Goal: Transaction & Acquisition: Purchase product/service

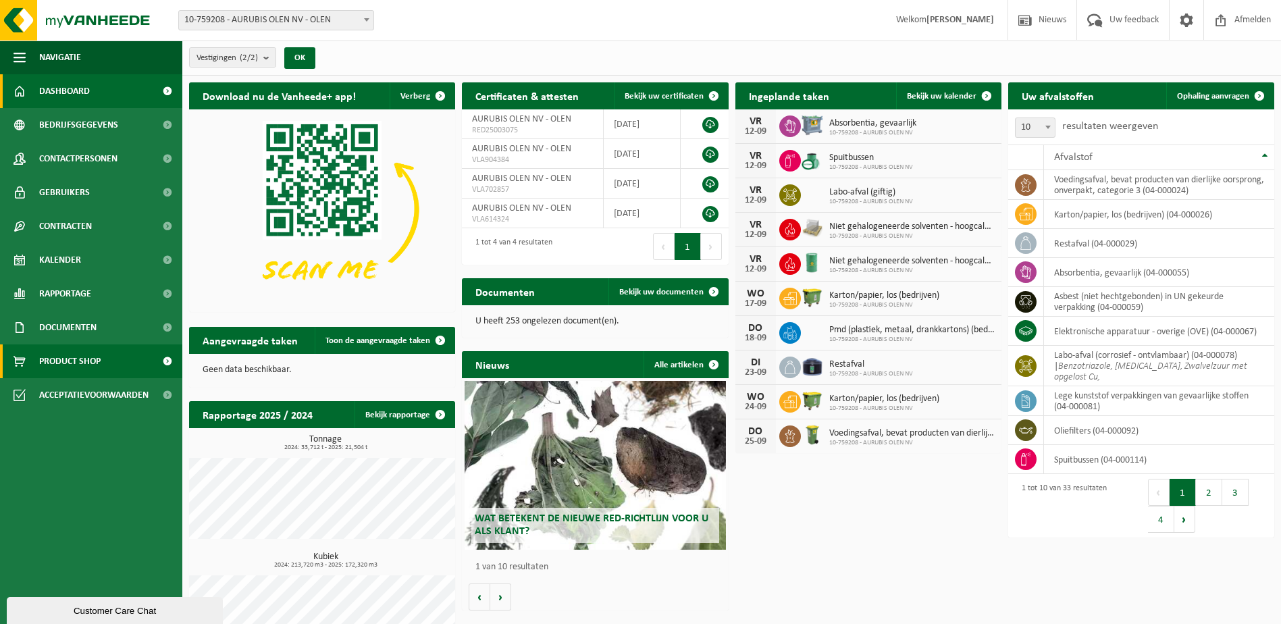
click at [80, 361] on span "Product Shop" at bounding box center [69, 361] width 61 height 34
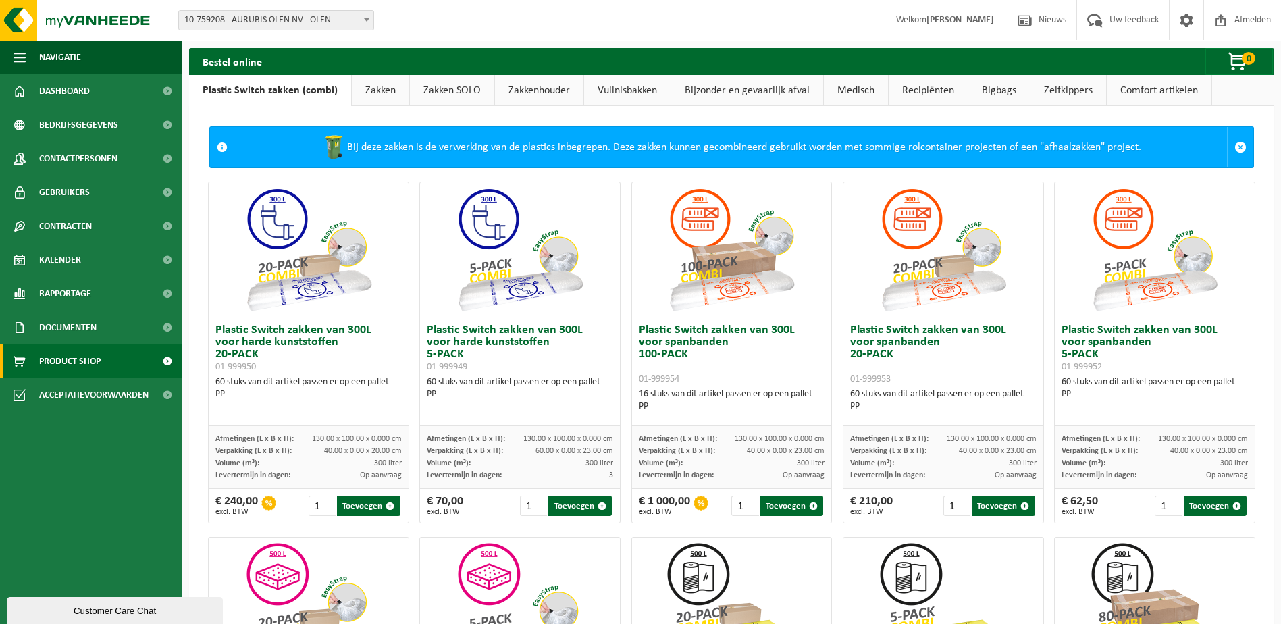
click at [380, 91] on link "Zakken" at bounding box center [380, 90] width 57 height 31
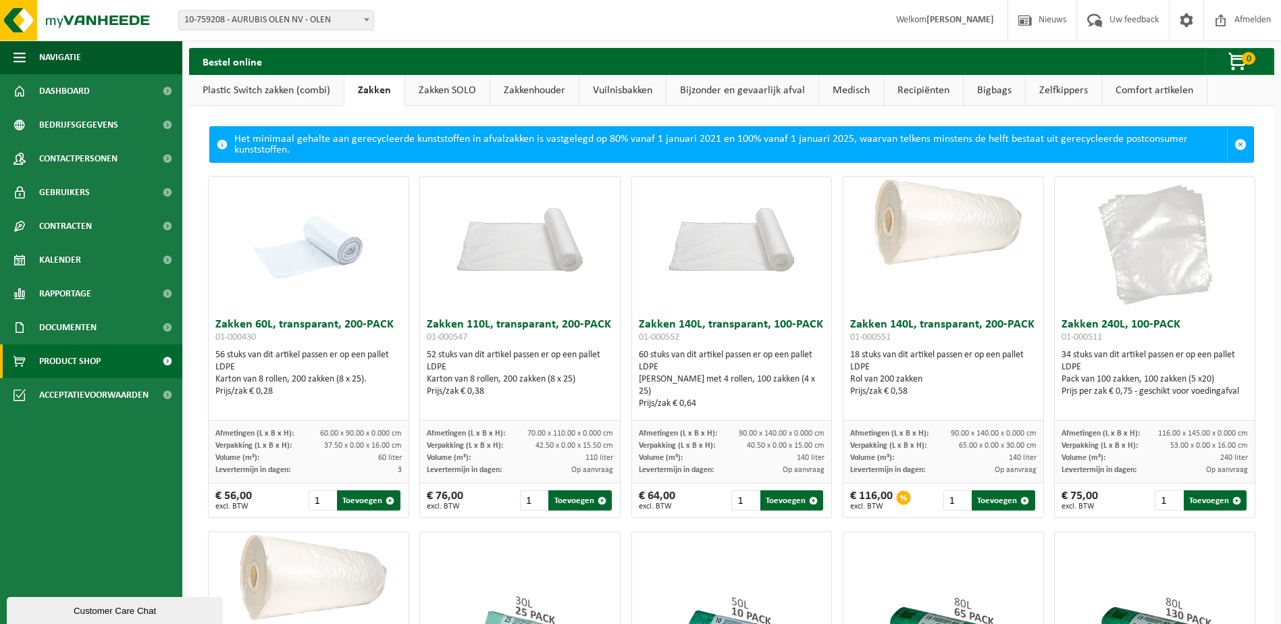
click at [438, 99] on link "Zakken SOLO" at bounding box center [447, 90] width 84 height 31
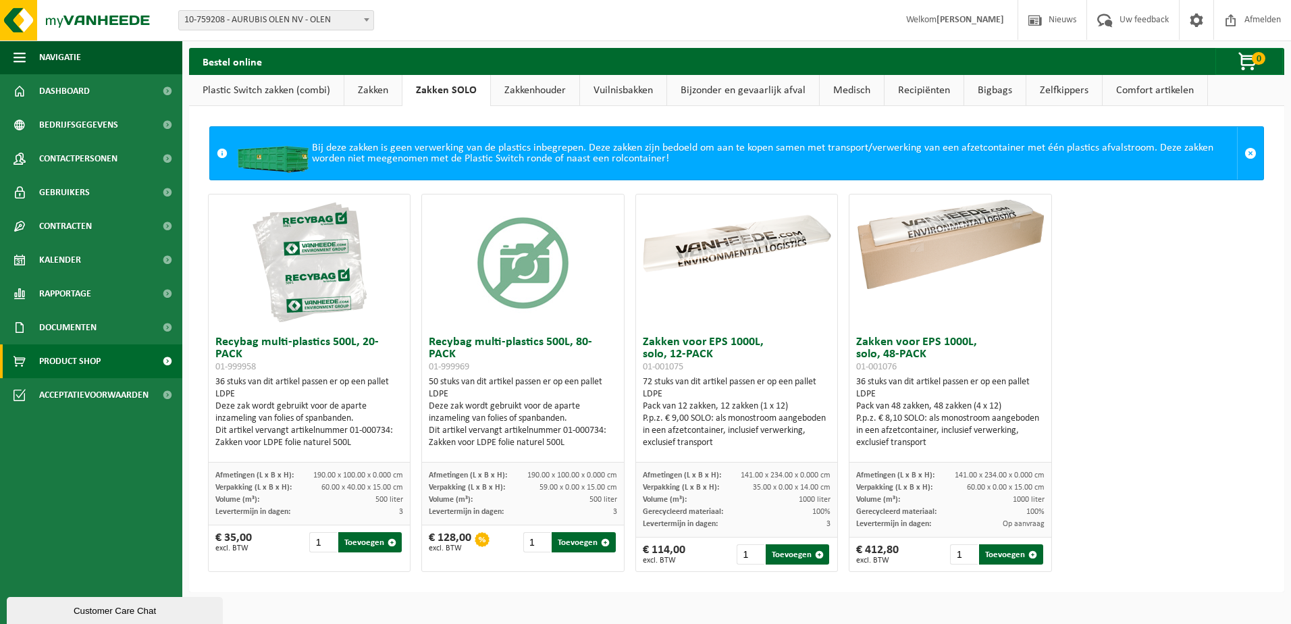
click at [952, 92] on link "Recipiënten" at bounding box center [924, 90] width 79 height 31
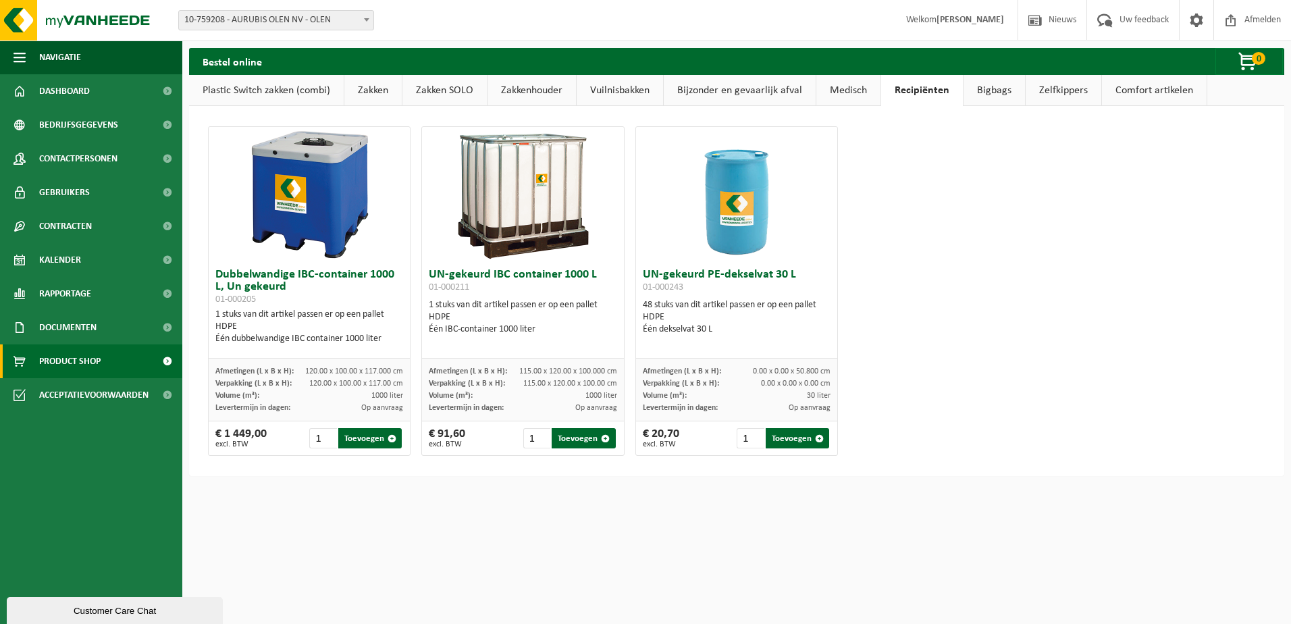
click at [1048, 91] on link "Zelfkippers" at bounding box center [1064, 90] width 76 height 31
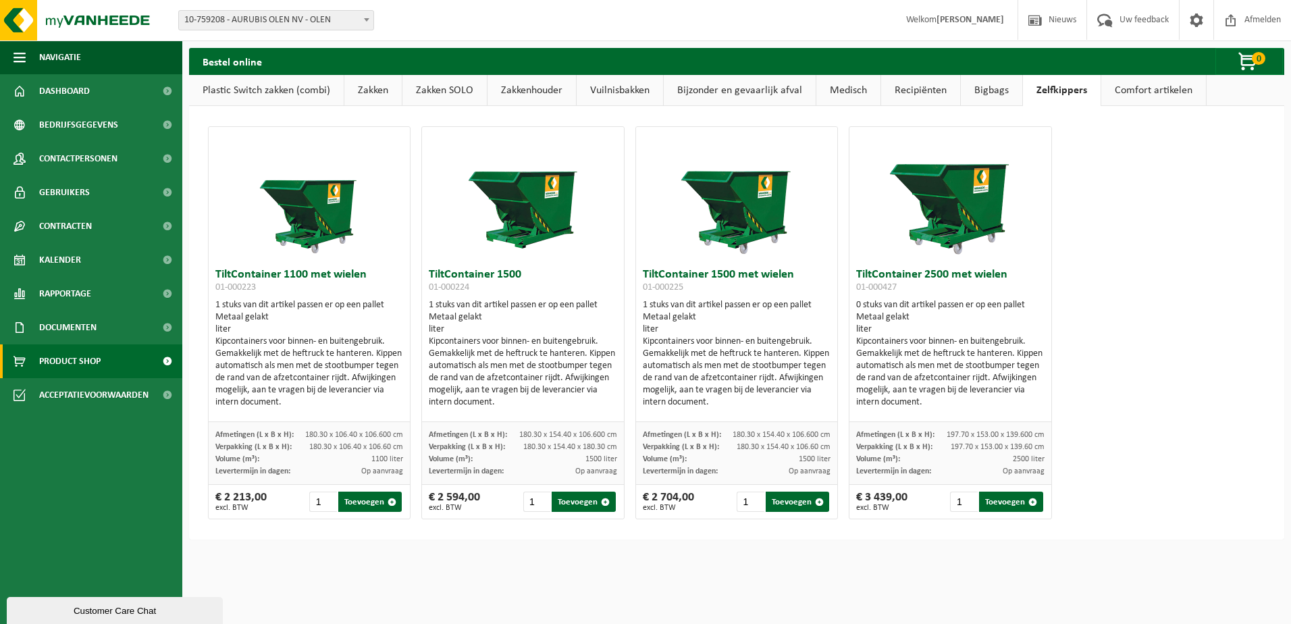
click at [992, 93] on link "Bigbags" at bounding box center [991, 90] width 61 height 31
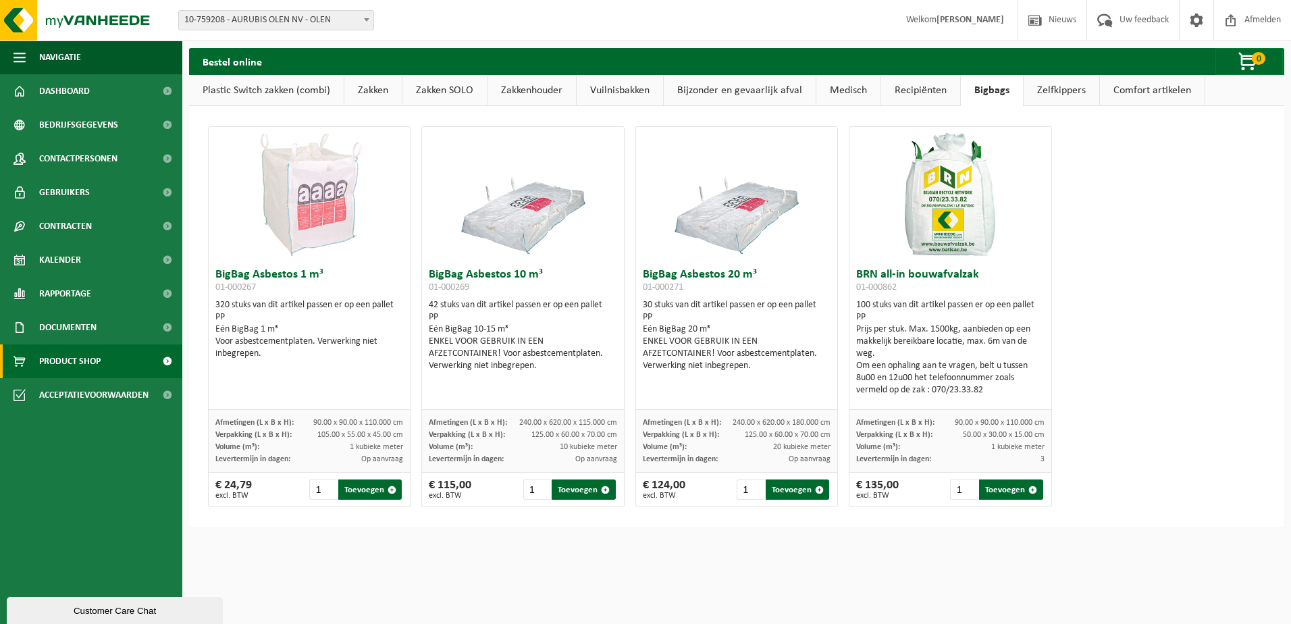
click at [844, 93] on link "Medisch" at bounding box center [849, 90] width 64 height 31
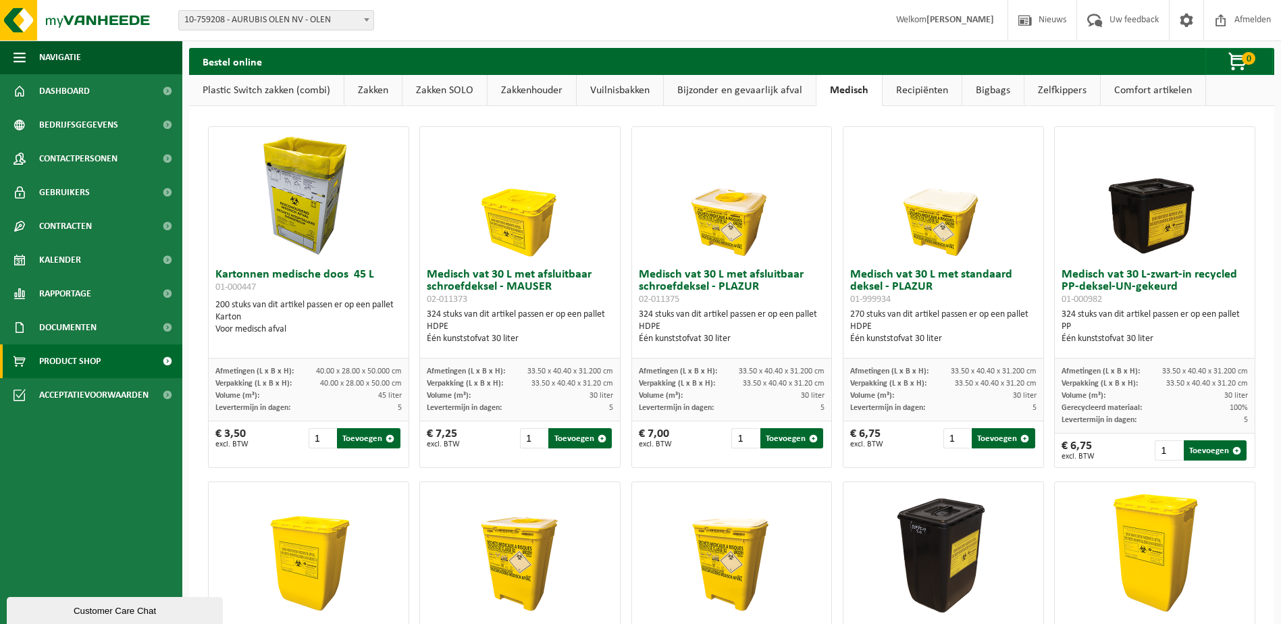
click at [908, 90] on link "Recipiënten" at bounding box center [922, 90] width 79 height 31
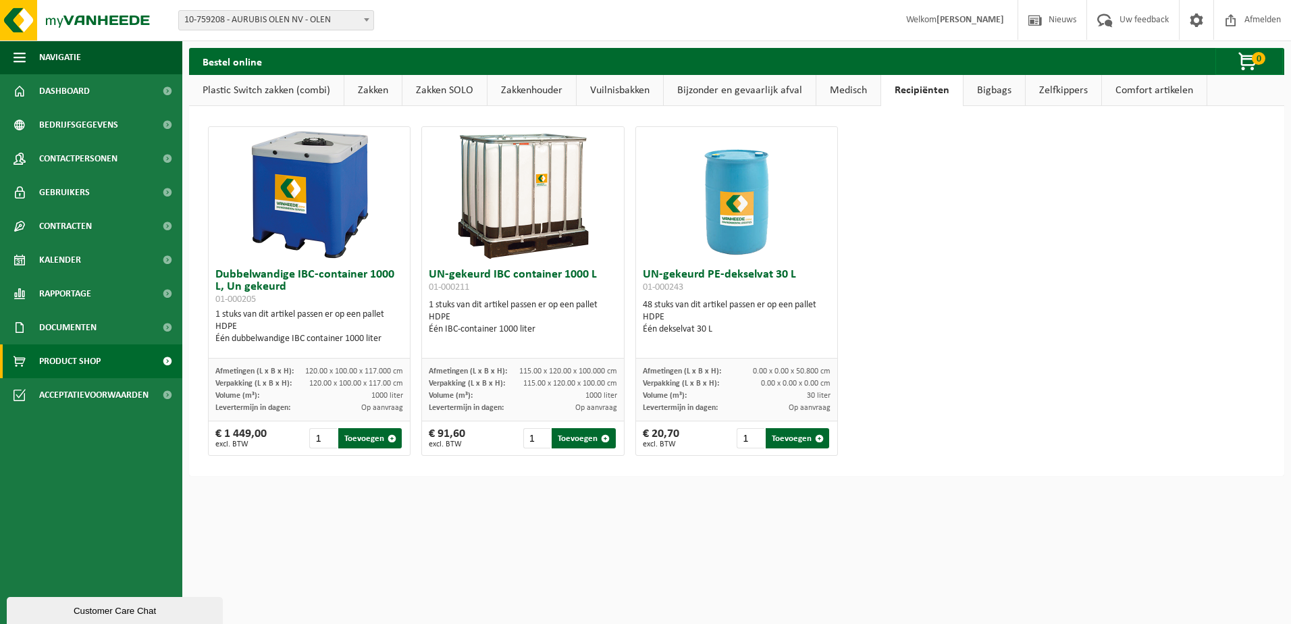
click at [851, 88] on link "Medisch" at bounding box center [849, 90] width 64 height 31
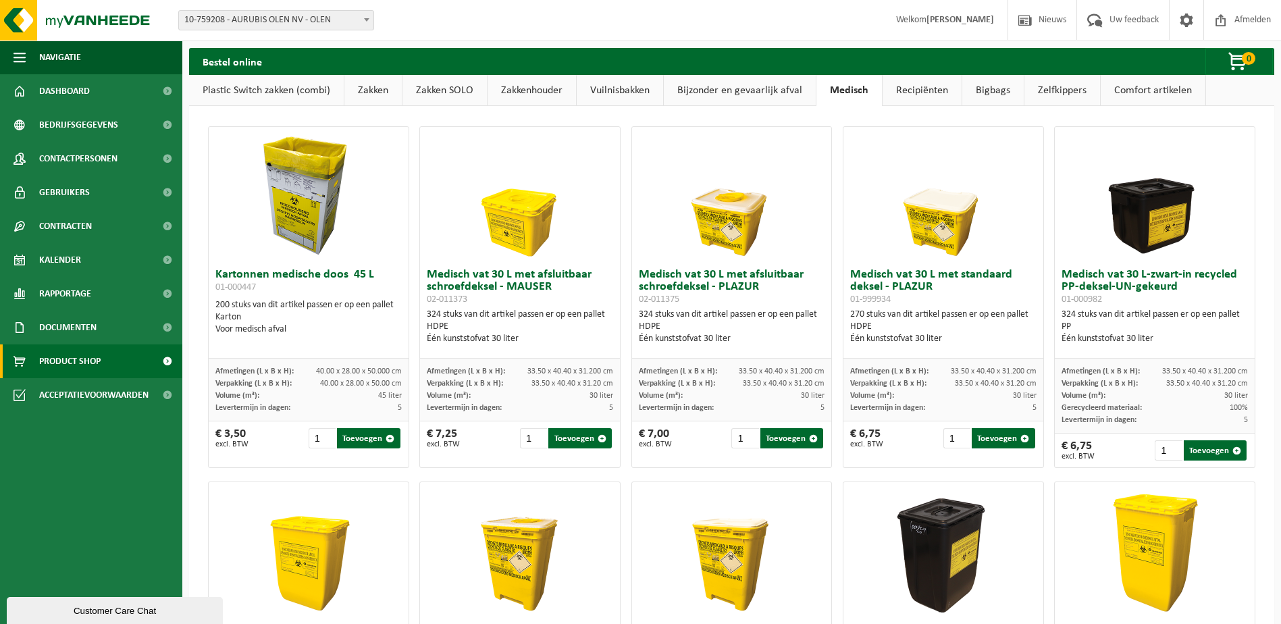
click at [1009, 91] on link "Bigbags" at bounding box center [993, 90] width 61 height 31
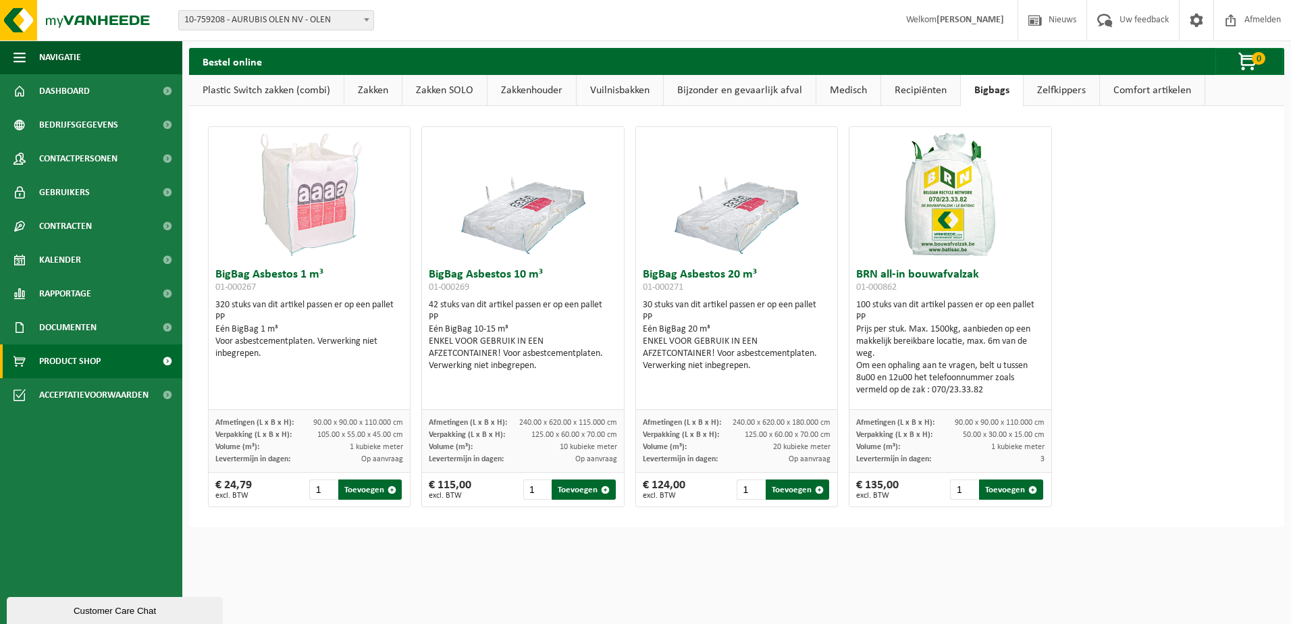
click at [782, 92] on link "Bijzonder en gevaarlijk afval" at bounding box center [740, 90] width 152 height 31
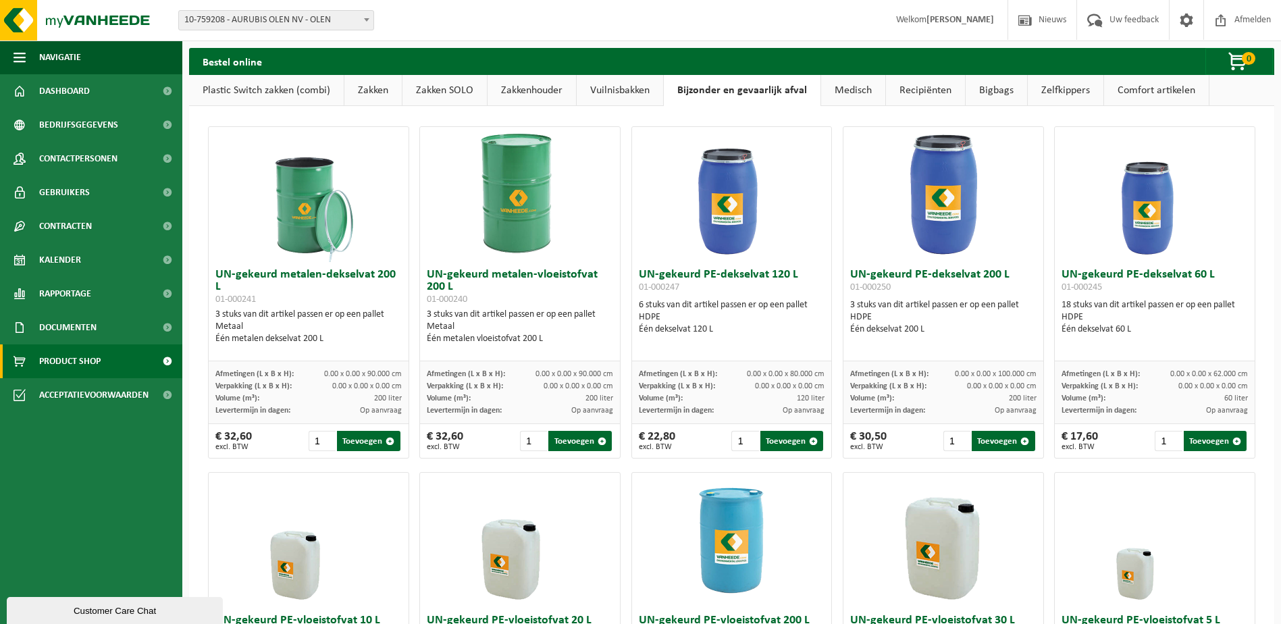
click at [611, 84] on link "Vuilnisbakken" at bounding box center [620, 90] width 86 height 31
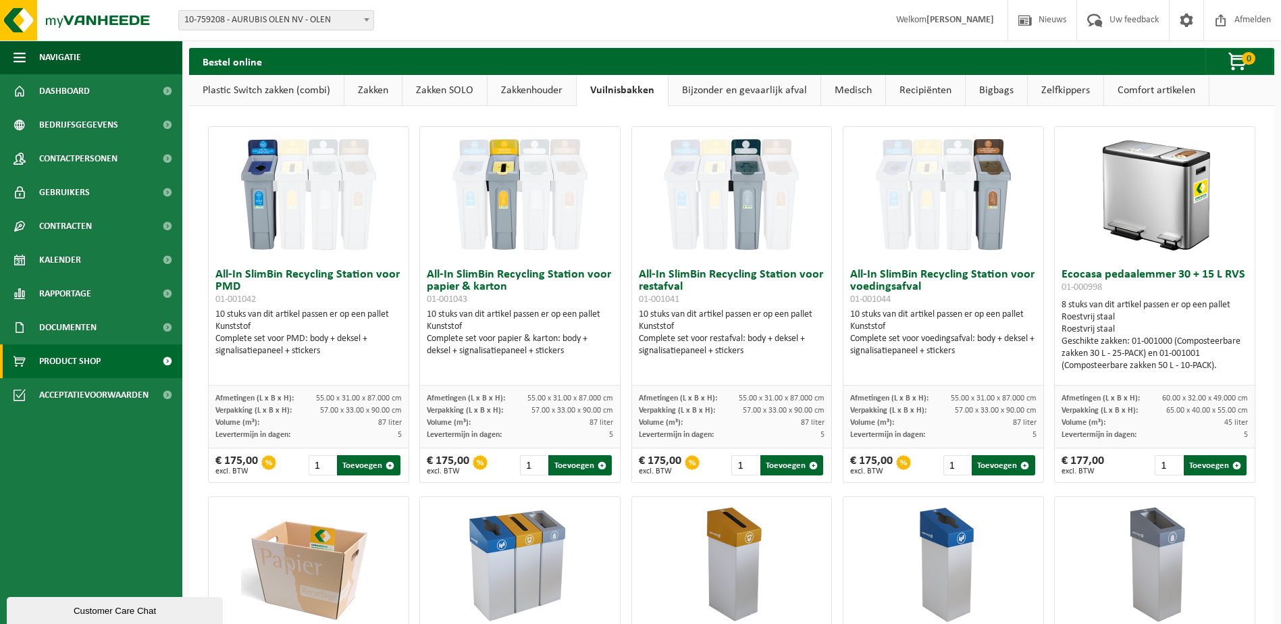
click at [535, 87] on link "Zakkenhouder" at bounding box center [532, 90] width 88 height 31
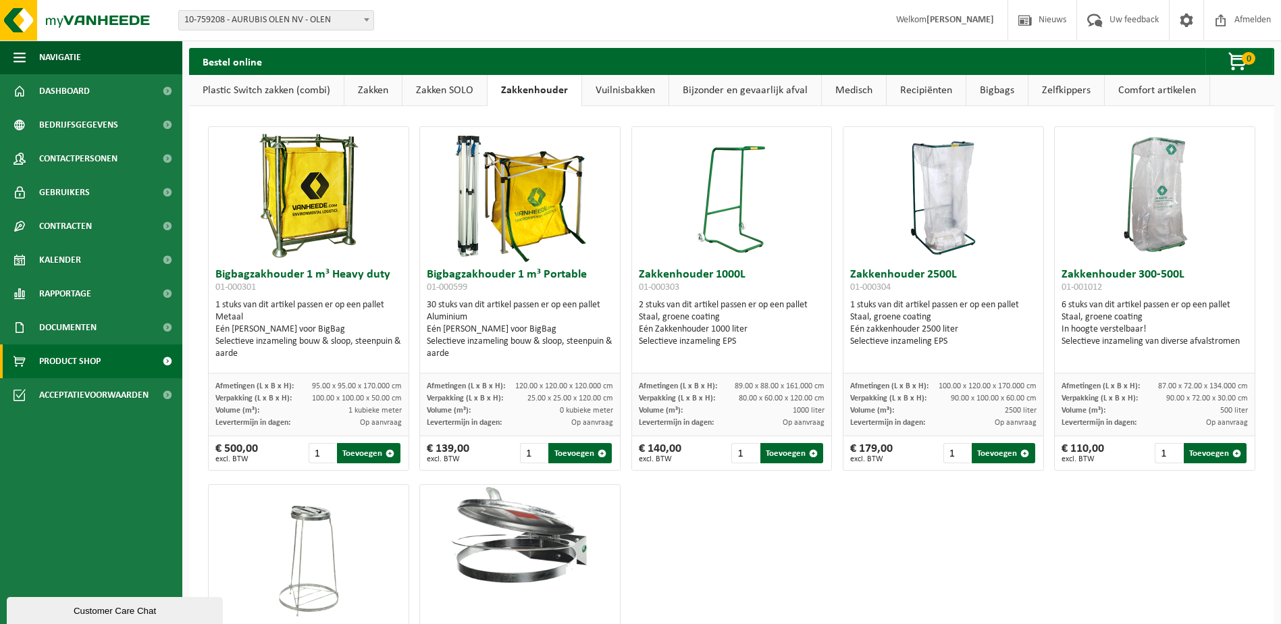
click at [460, 92] on link "Zakken SOLO" at bounding box center [445, 90] width 84 height 31
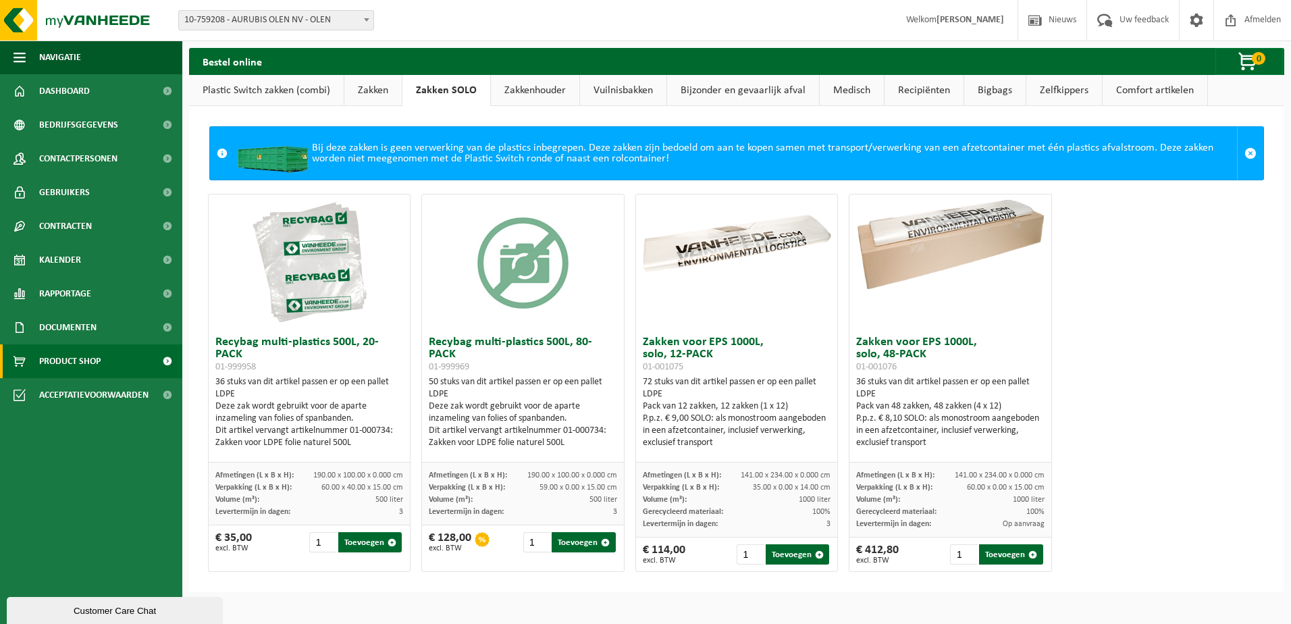
click at [378, 94] on link "Zakken" at bounding box center [372, 90] width 57 height 31
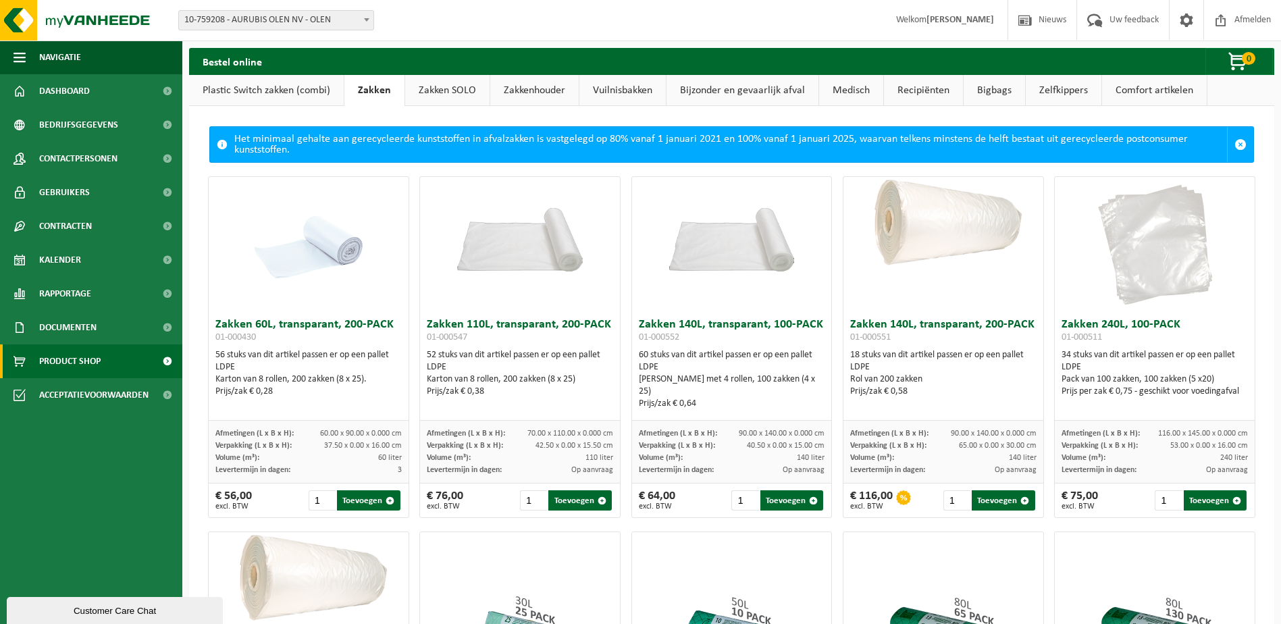
click at [246, 83] on link "Plastic Switch zakken (combi)" at bounding box center [266, 90] width 155 height 31
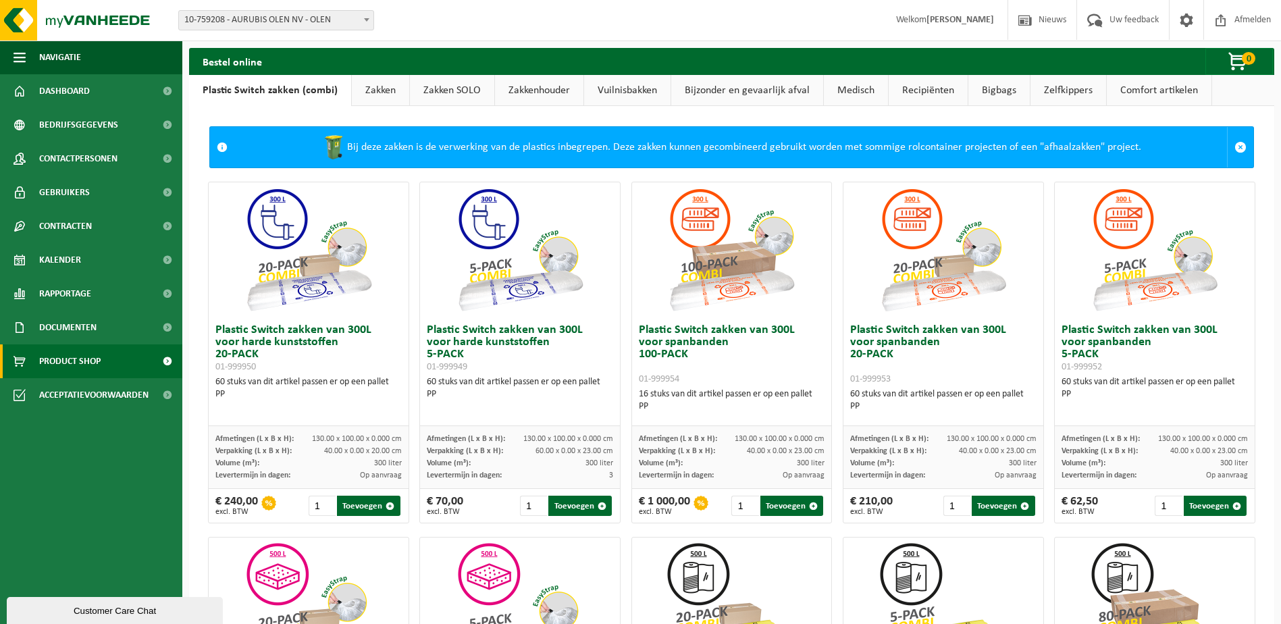
click at [1156, 95] on link "Comfort artikelen" at bounding box center [1159, 90] width 105 height 31
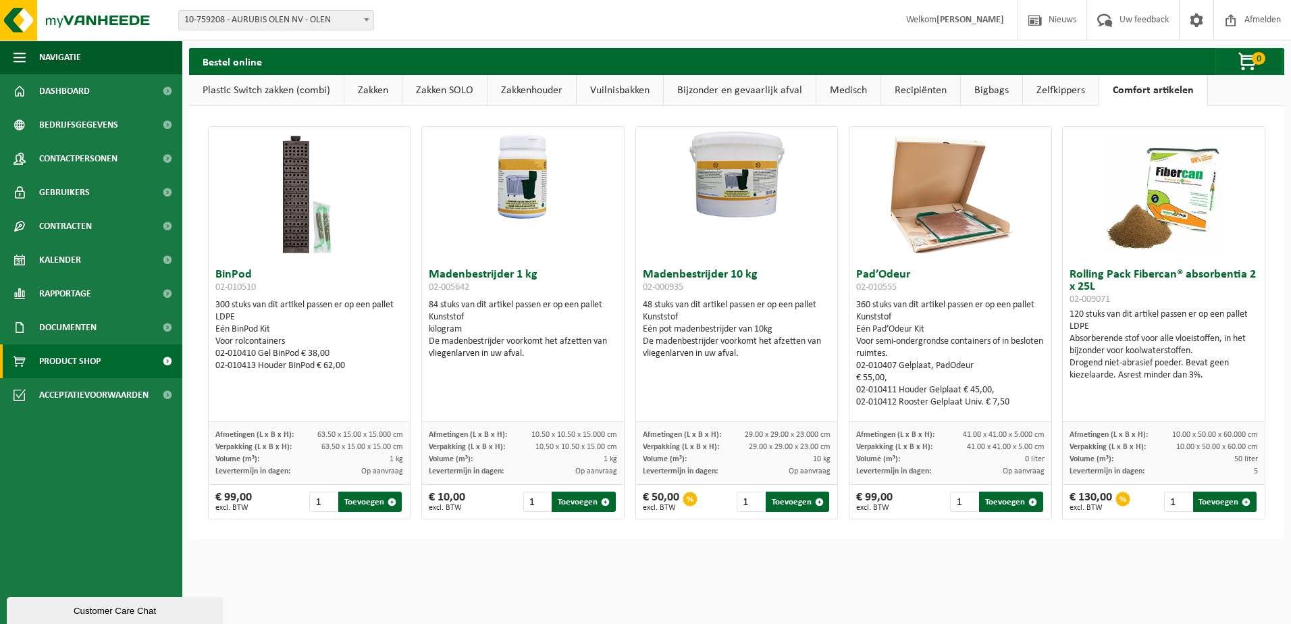
click at [1082, 99] on link "Zelfkippers" at bounding box center [1061, 90] width 76 height 31
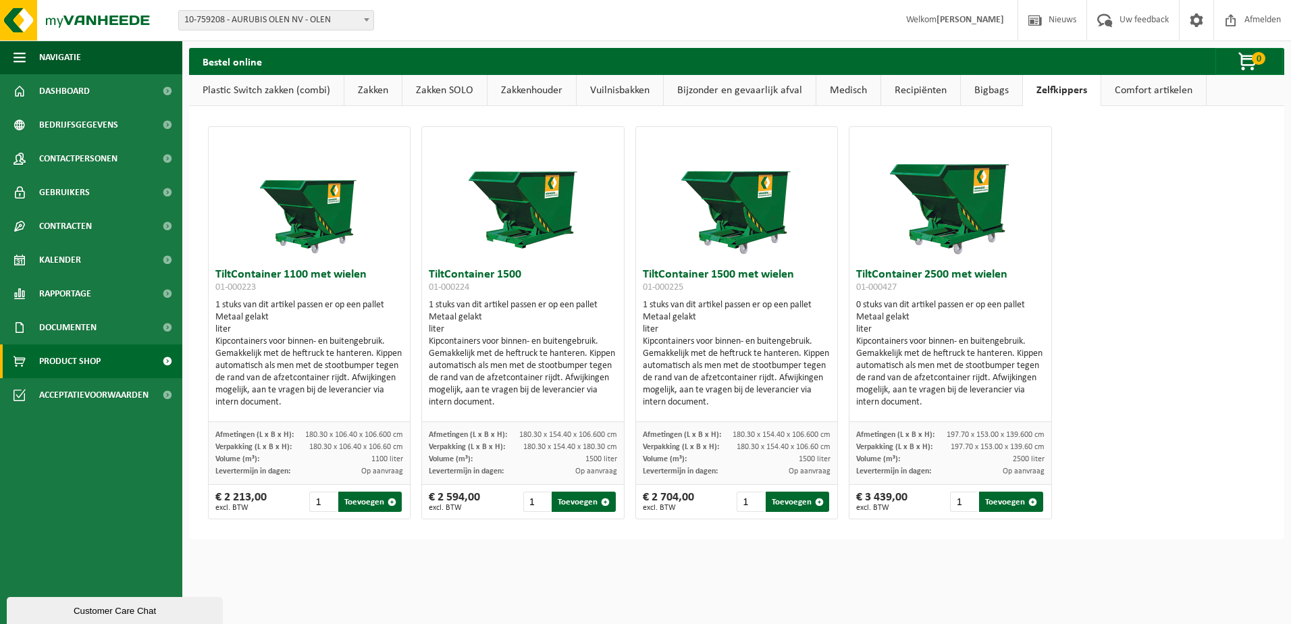
click at [993, 90] on link "Bigbags" at bounding box center [991, 90] width 61 height 31
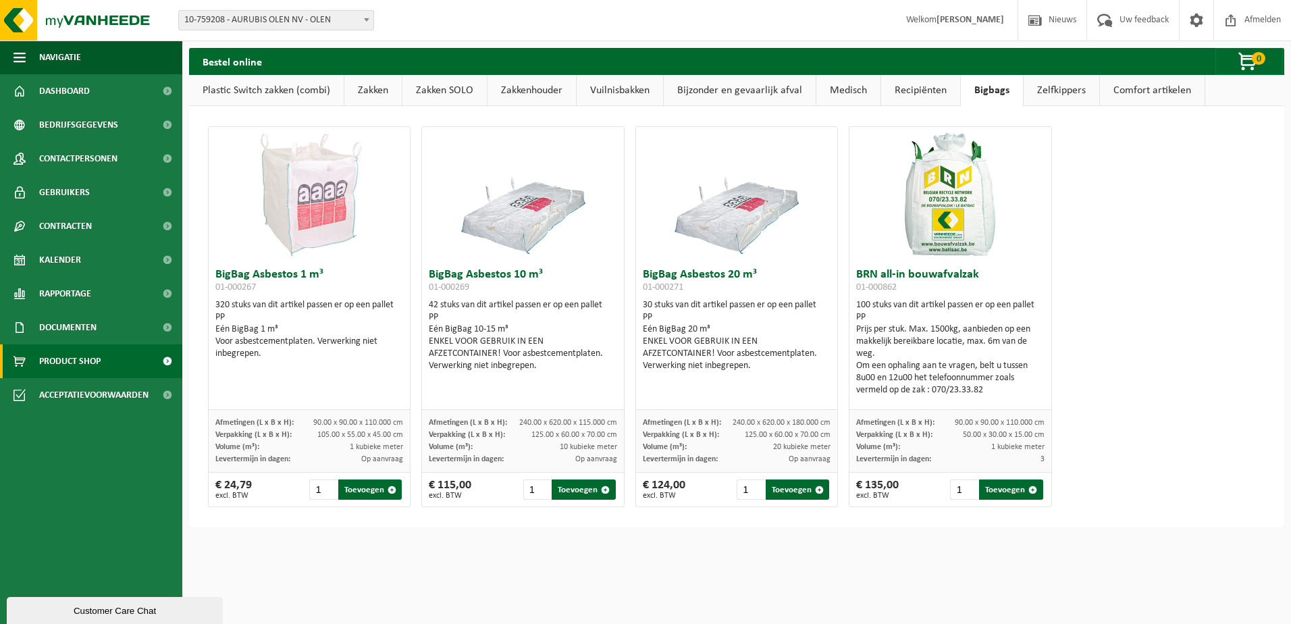
click at [909, 88] on link "Recipiënten" at bounding box center [920, 90] width 79 height 31
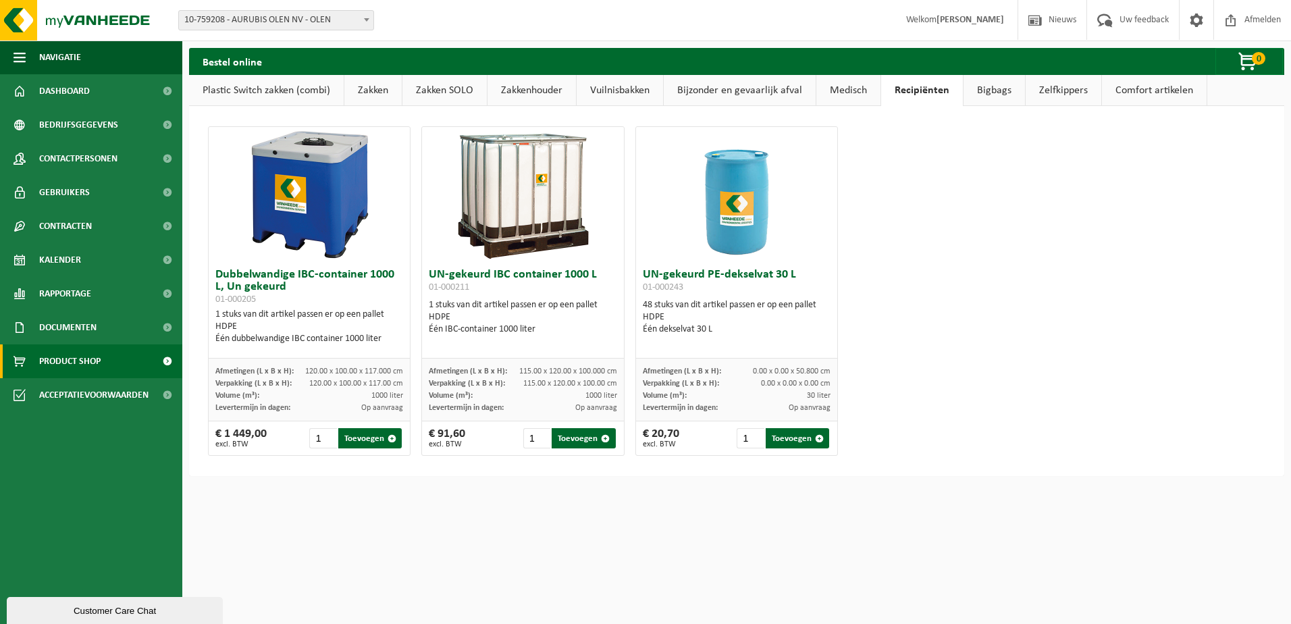
click at [837, 86] on link "Medisch" at bounding box center [849, 90] width 64 height 31
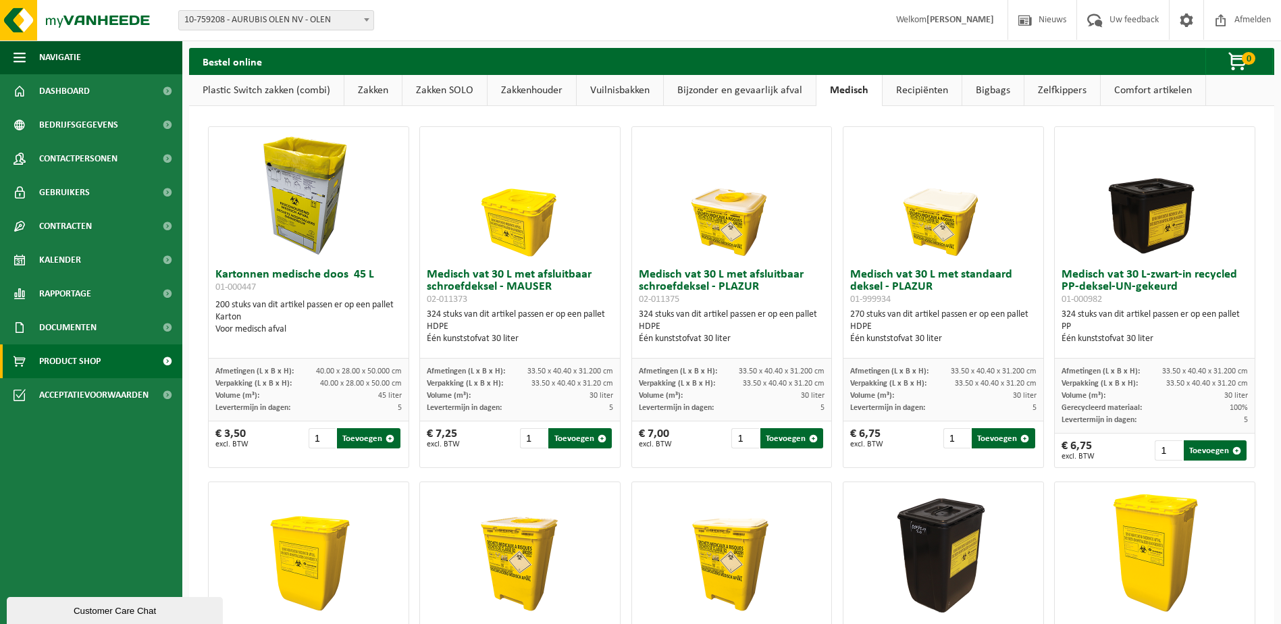
click at [914, 82] on link "Recipiënten" at bounding box center [922, 90] width 79 height 31
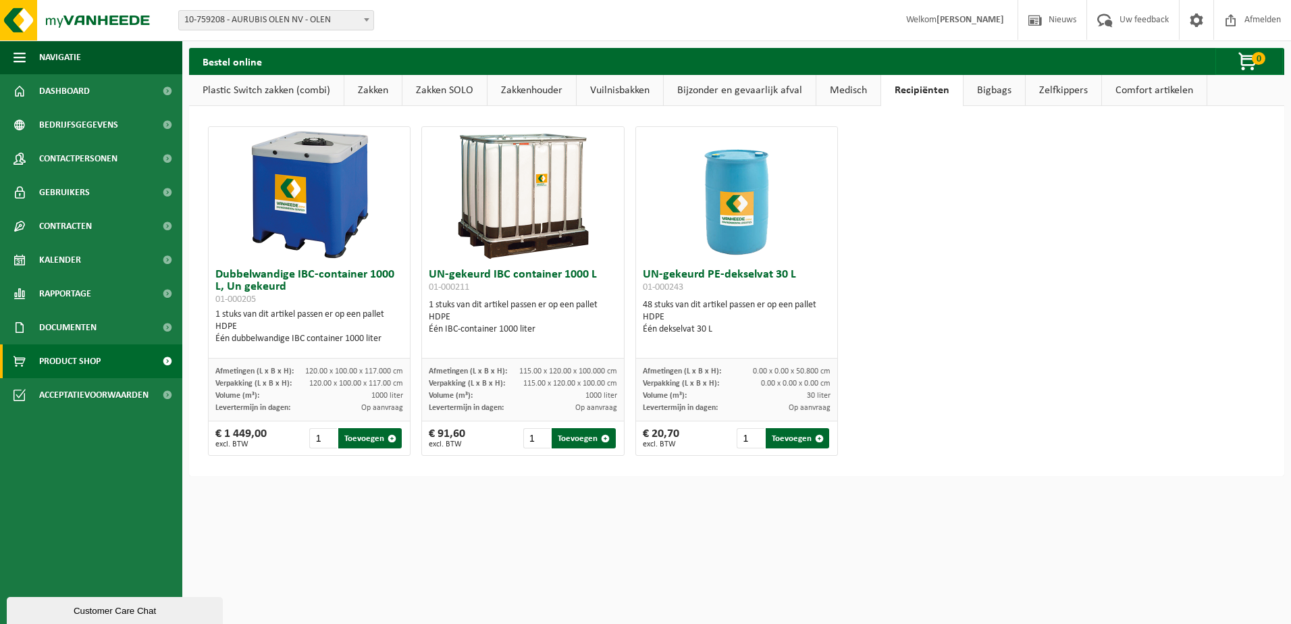
click at [731, 80] on link "Bijzonder en gevaarlijk afval" at bounding box center [740, 90] width 152 height 31
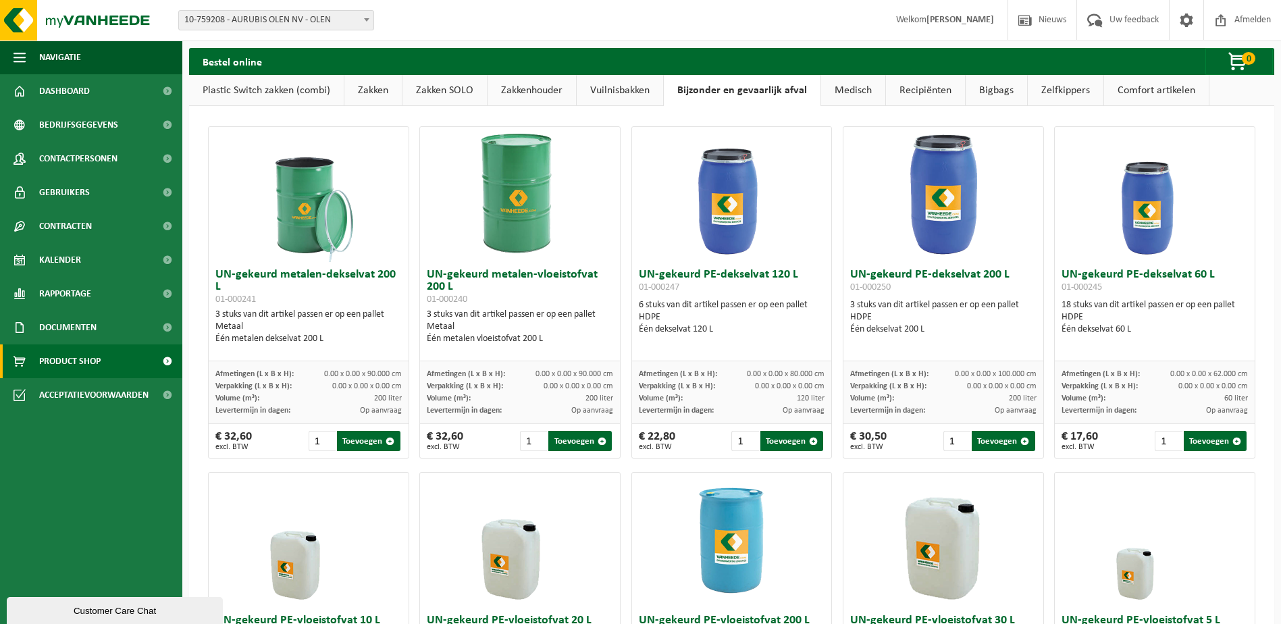
click at [610, 101] on link "Vuilnisbakken" at bounding box center [620, 90] width 86 height 31
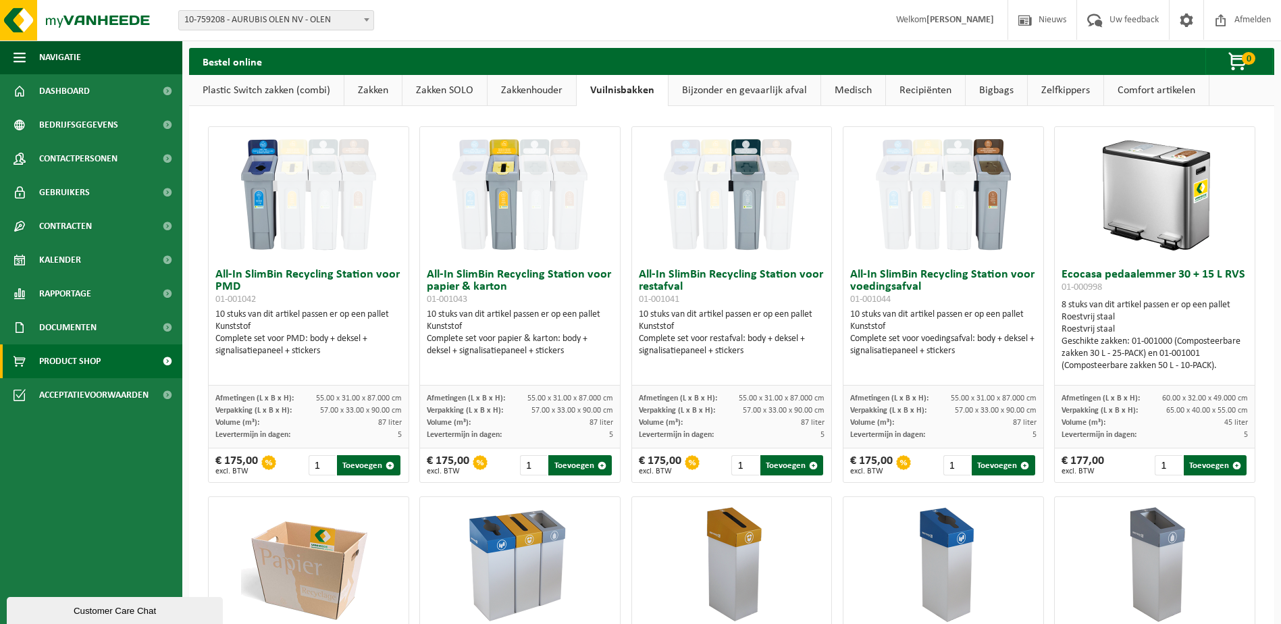
click at [552, 100] on link "Zakkenhouder" at bounding box center [532, 90] width 88 height 31
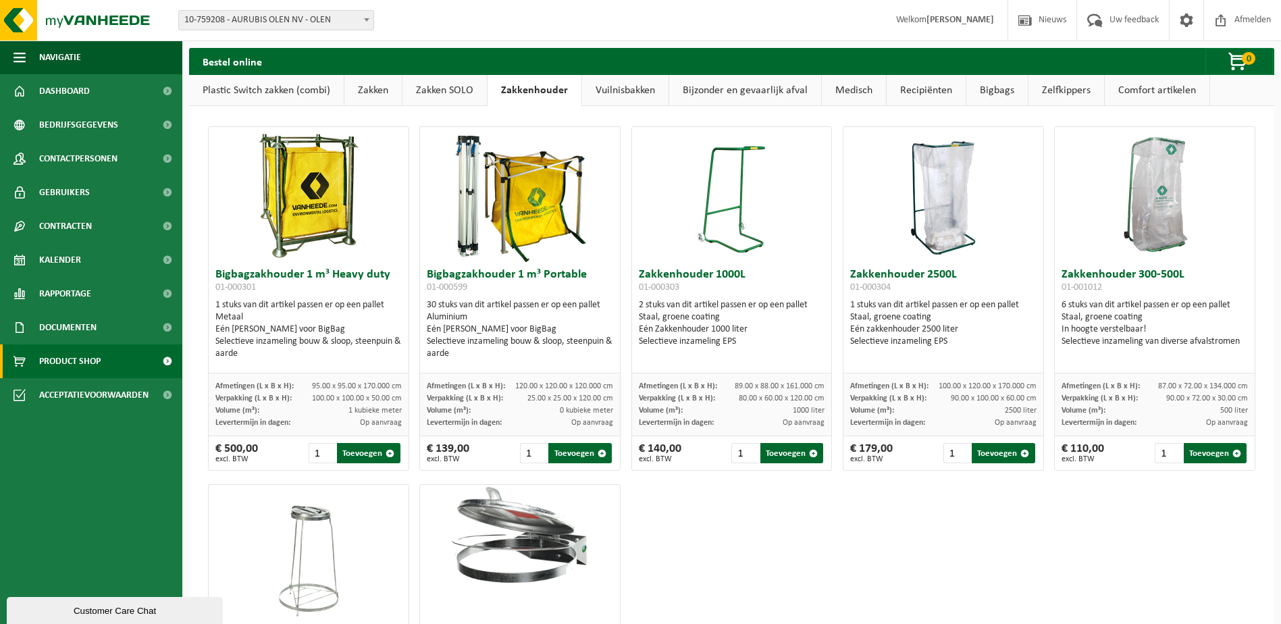
click at [281, 86] on link "Plastic Switch zakken (combi)" at bounding box center [266, 90] width 155 height 31
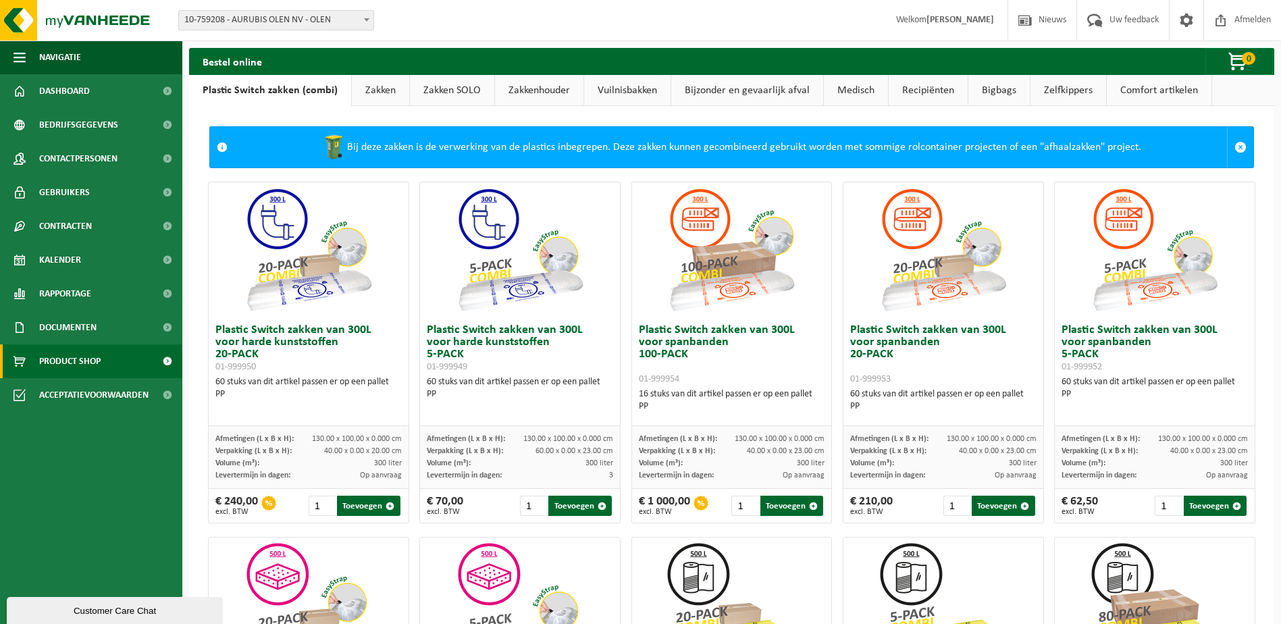
click at [615, 98] on link "Vuilnisbakken" at bounding box center [627, 90] width 86 height 31
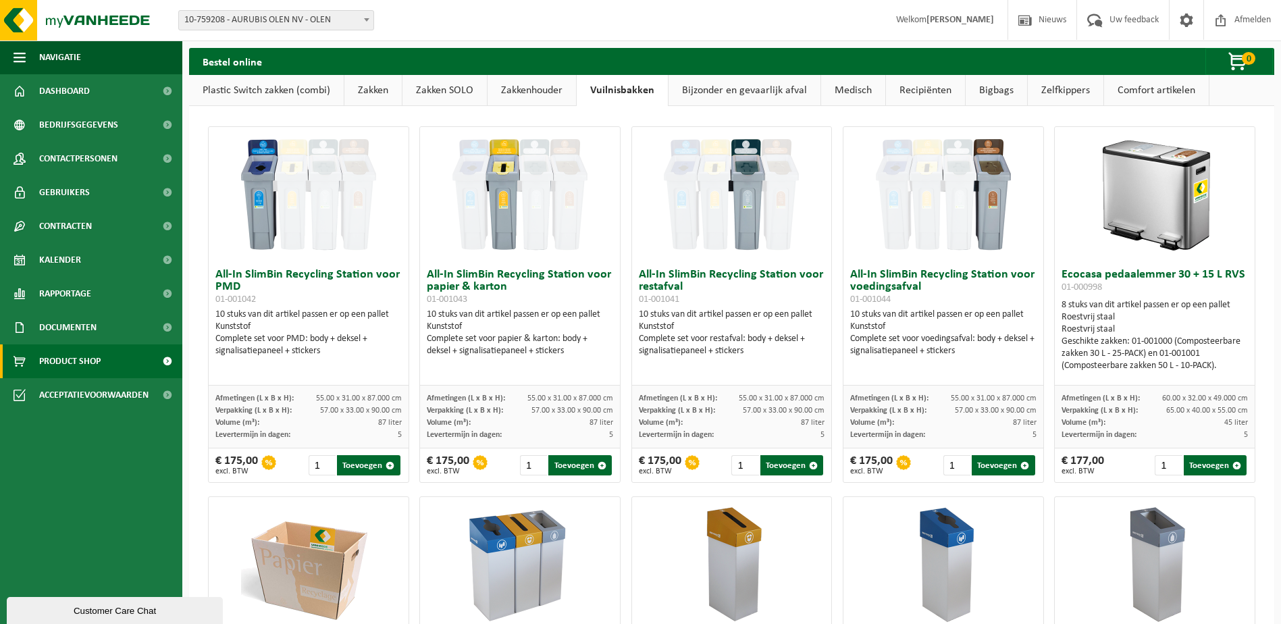
click at [1131, 83] on link "Comfort artikelen" at bounding box center [1156, 90] width 105 height 31
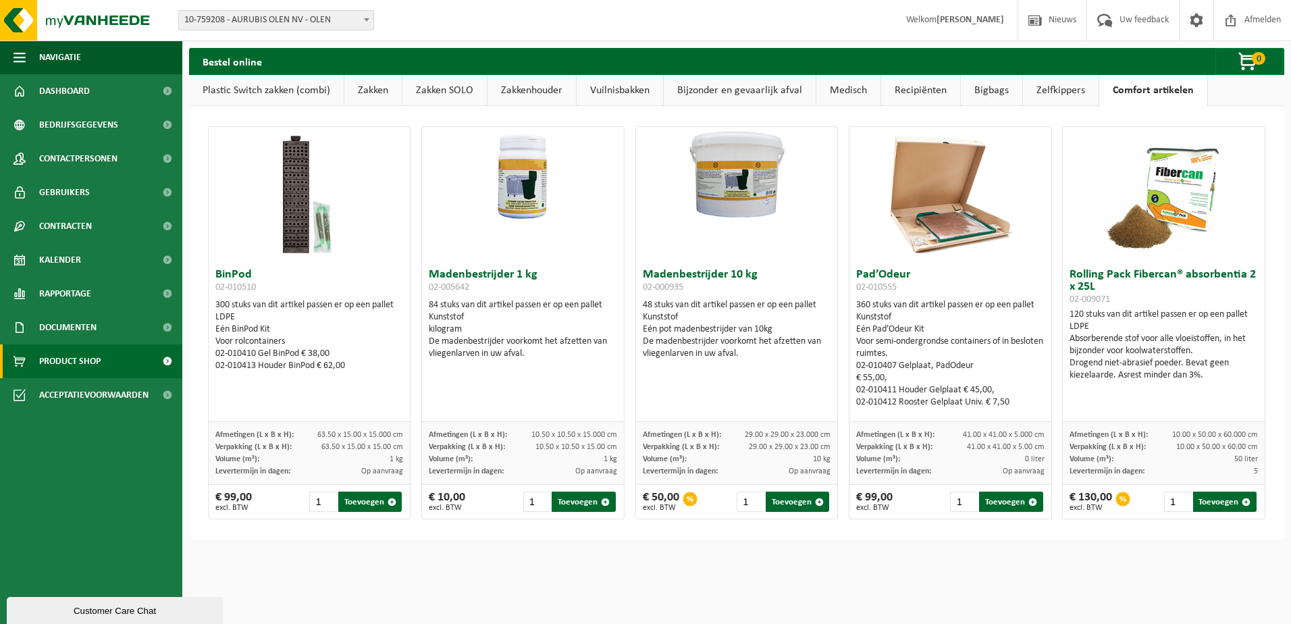
click at [1062, 99] on link "Zelfkippers" at bounding box center [1061, 90] width 76 height 31
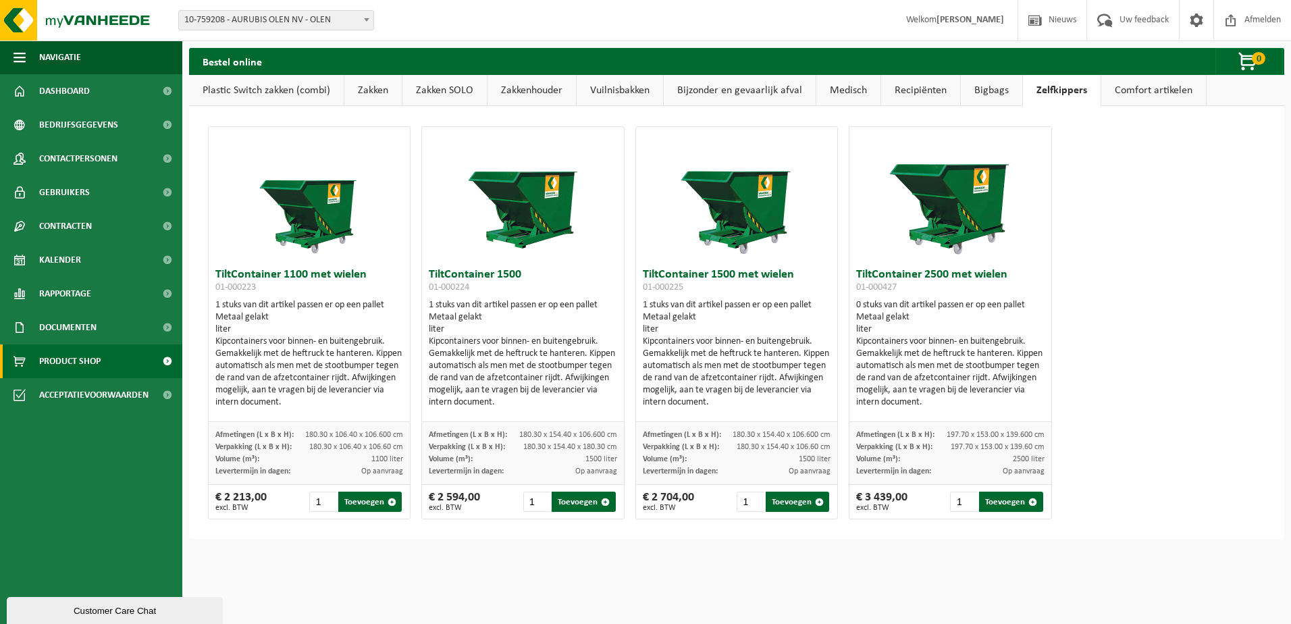
click at [990, 93] on link "Bigbags" at bounding box center [991, 90] width 61 height 31
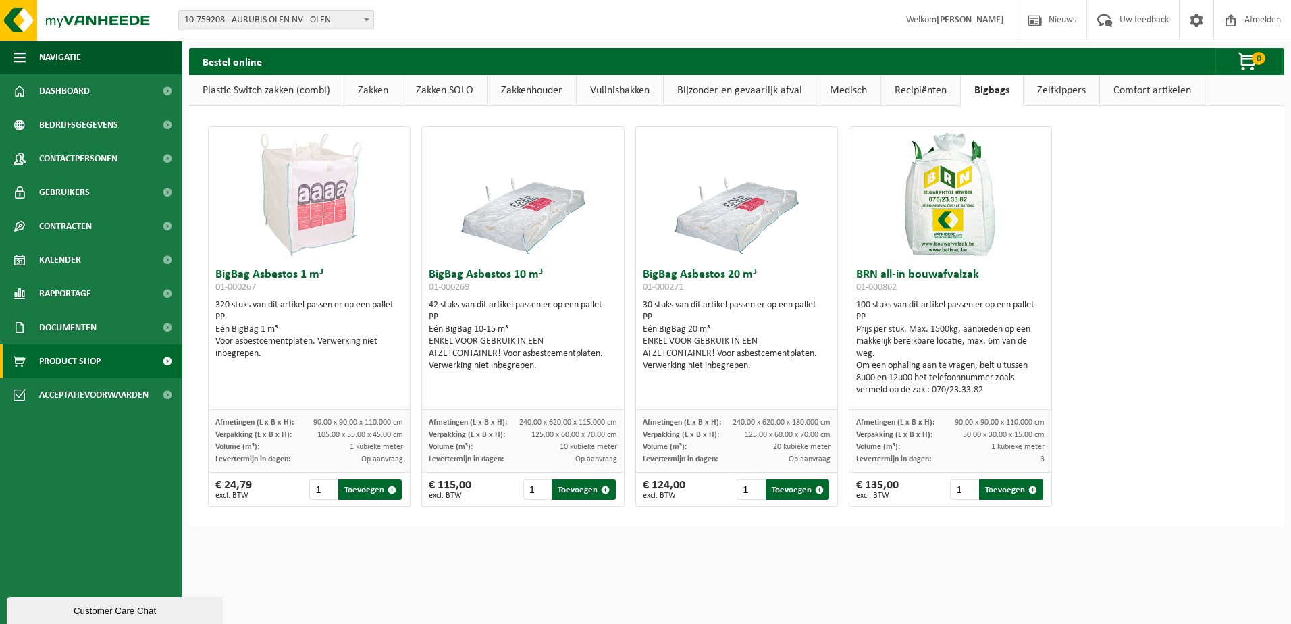
click at [933, 90] on link "Recipiënten" at bounding box center [920, 90] width 79 height 31
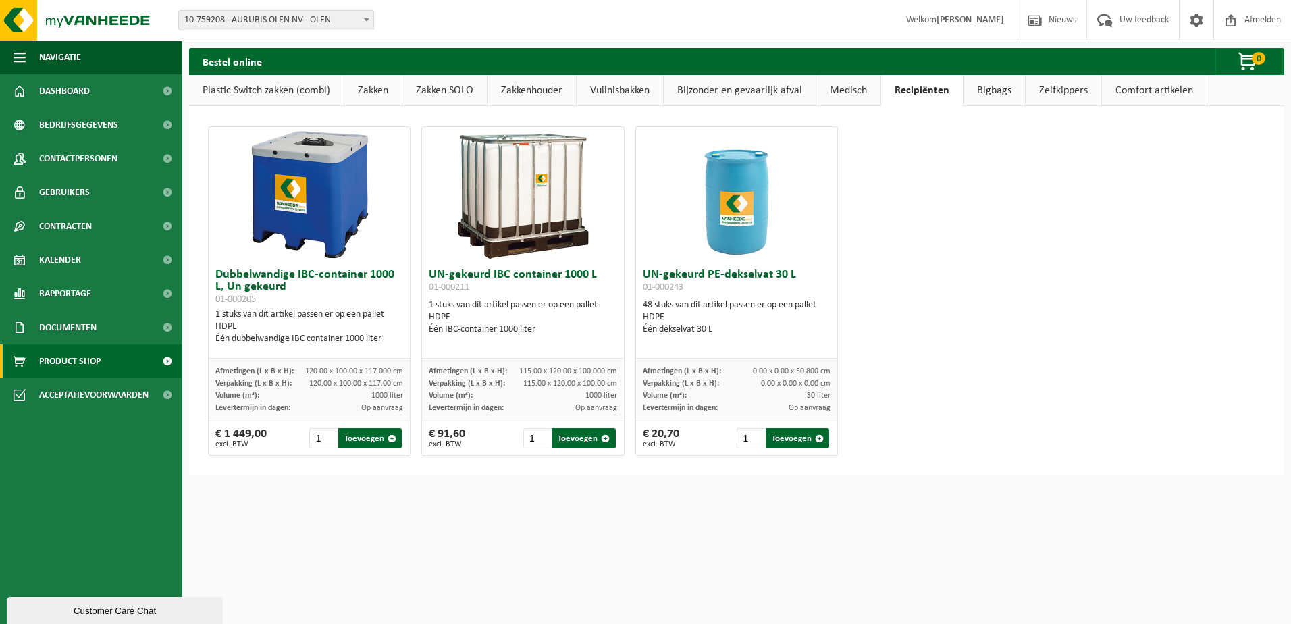
click at [860, 90] on link "Medisch" at bounding box center [849, 90] width 64 height 31
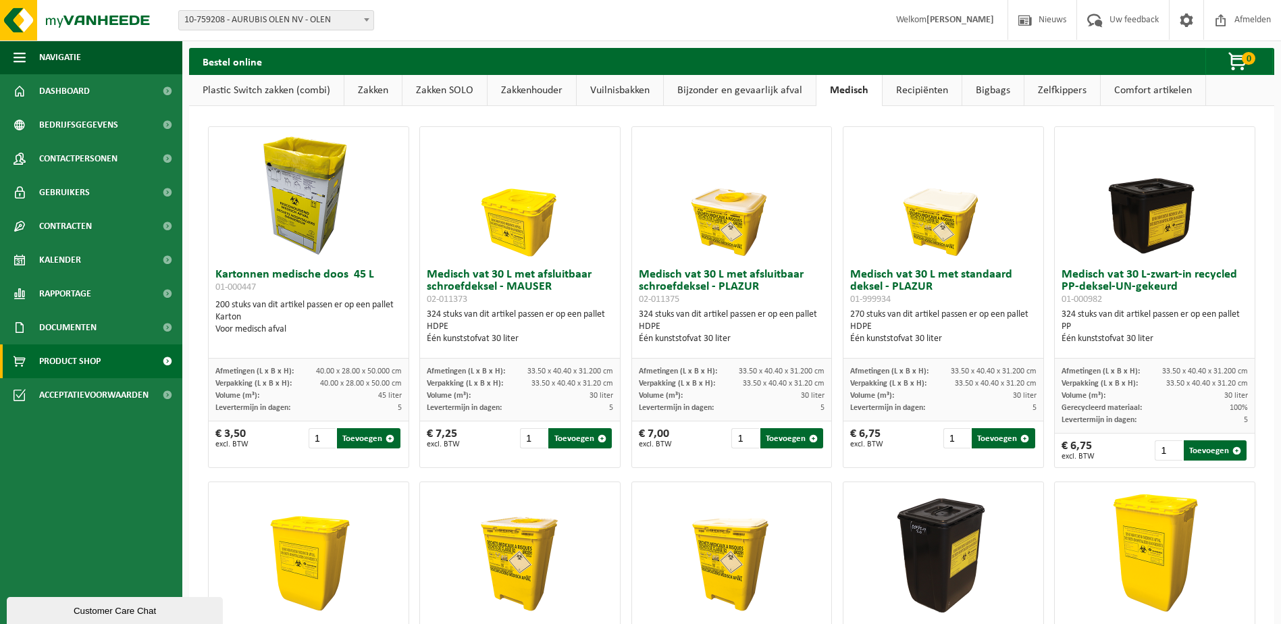
click at [259, 86] on link "Plastic Switch zakken (combi)" at bounding box center [266, 90] width 155 height 31
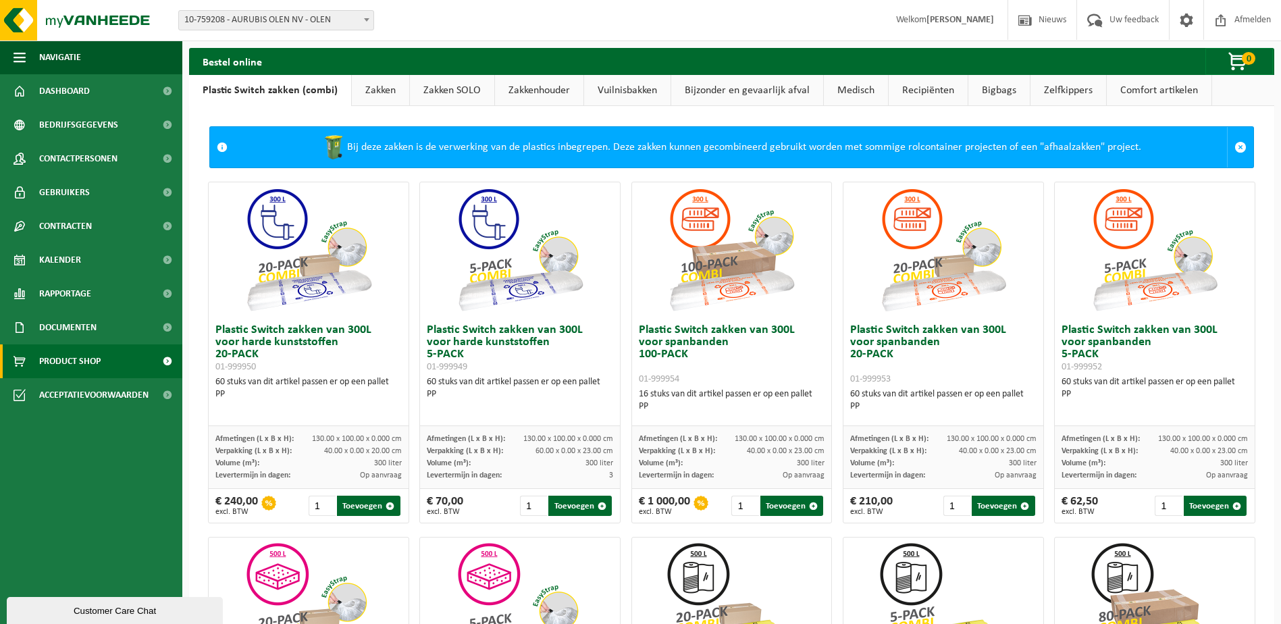
click at [380, 86] on link "Zakken" at bounding box center [380, 90] width 57 height 31
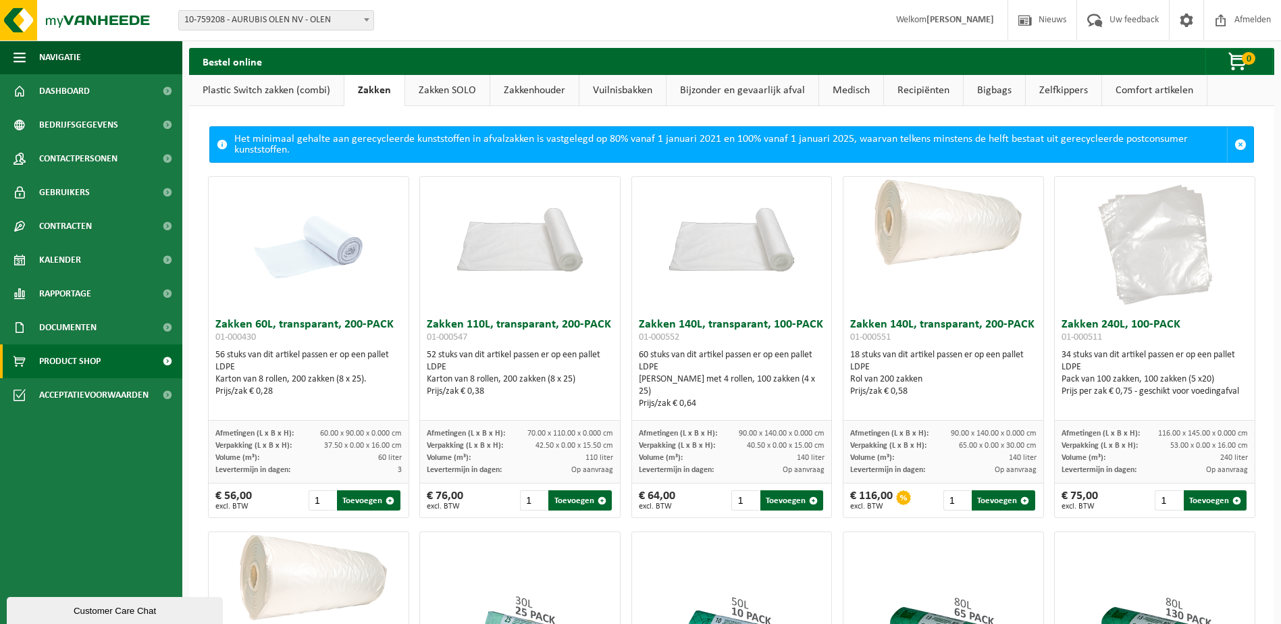
click at [282, 93] on link "Plastic Switch zakken (combi)" at bounding box center [266, 90] width 155 height 31
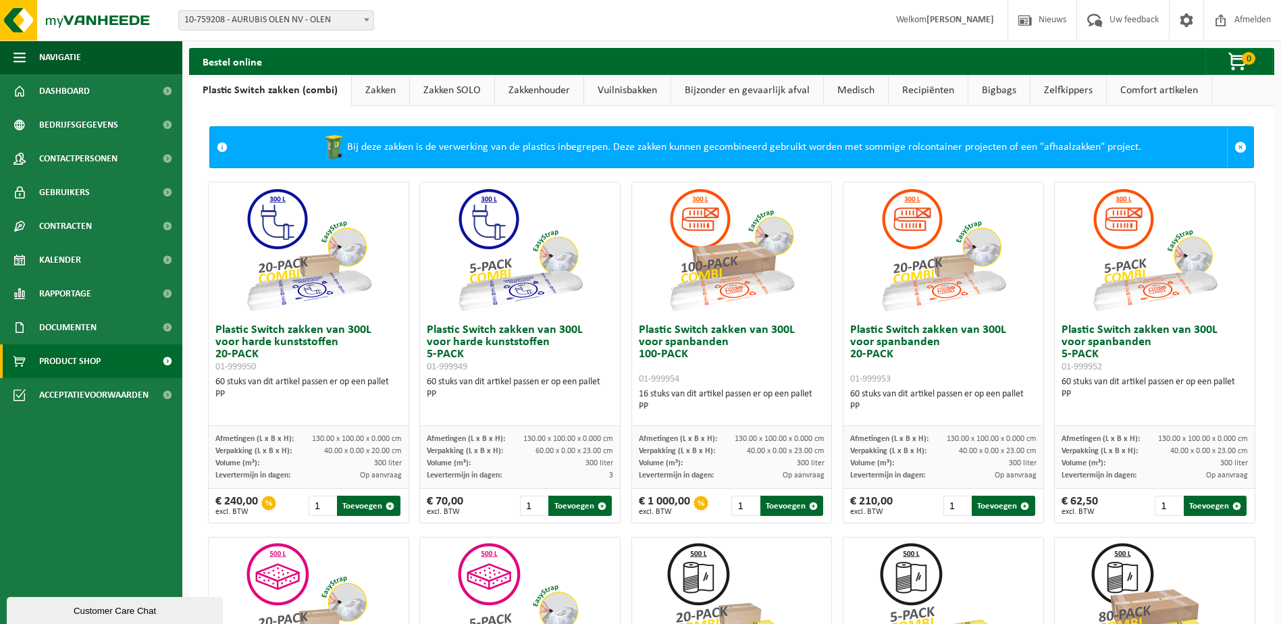
click at [542, 97] on link "Zakkenhouder" at bounding box center [539, 90] width 88 height 31
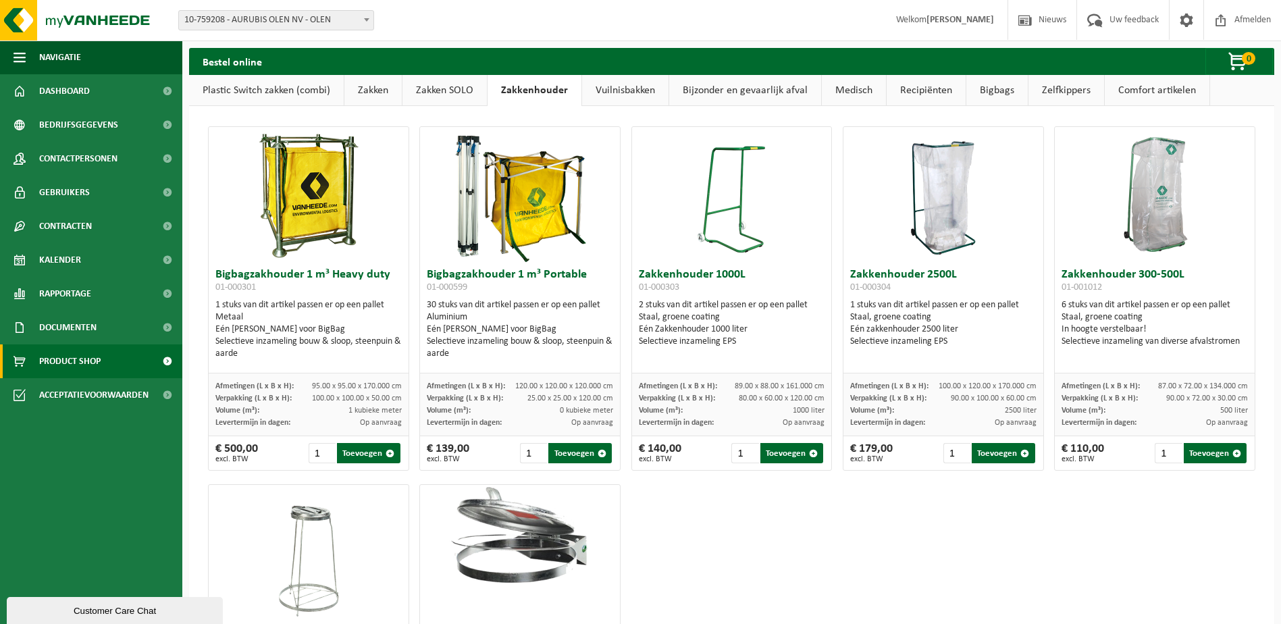
click at [615, 88] on link "Vuilnisbakken" at bounding box center [625, 90] width 86 height 31
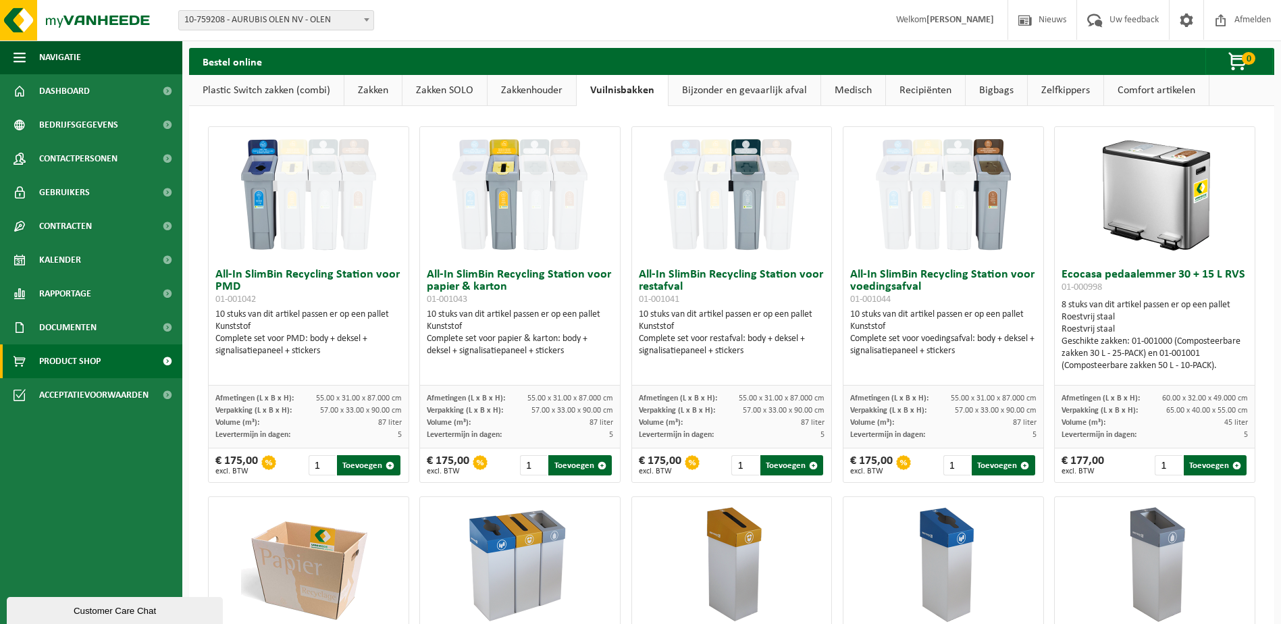
click at [365, 90] on link "Zakken" at bounding box center [372, 90] width 57 height 31
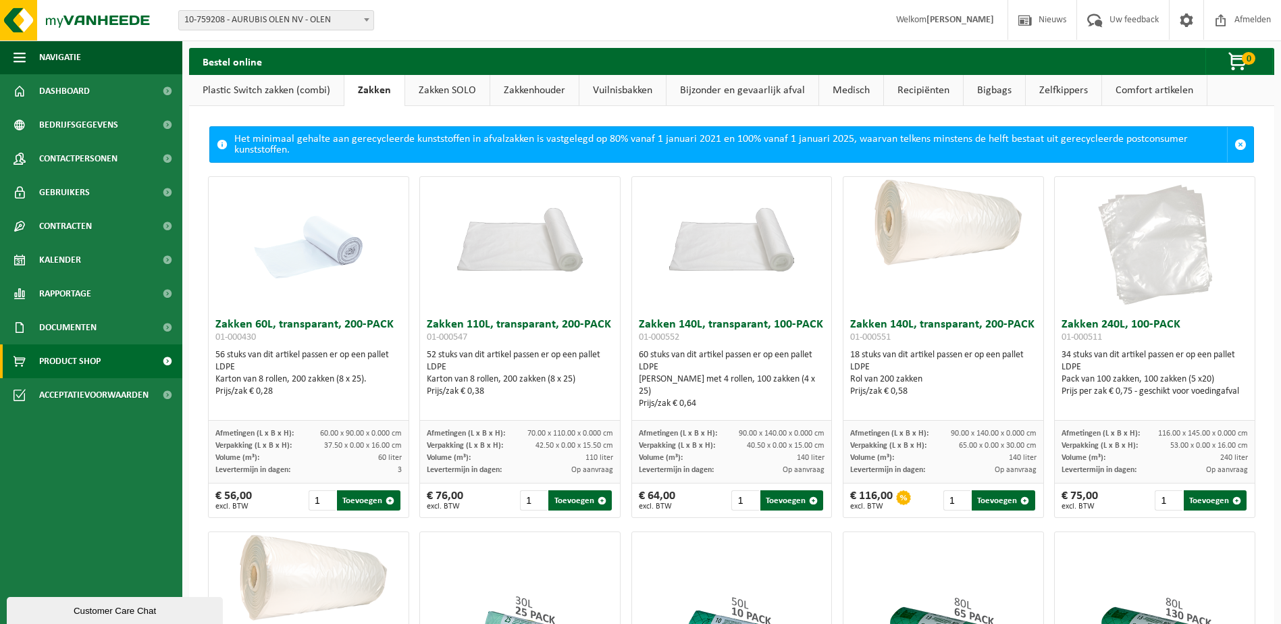
click at [265, 89] on link "Plastic Switch zakken (combi)" at bounding box center [266, 90] width 155 height 31
